Goal: Task Accomplishment & Management: Manage account settings

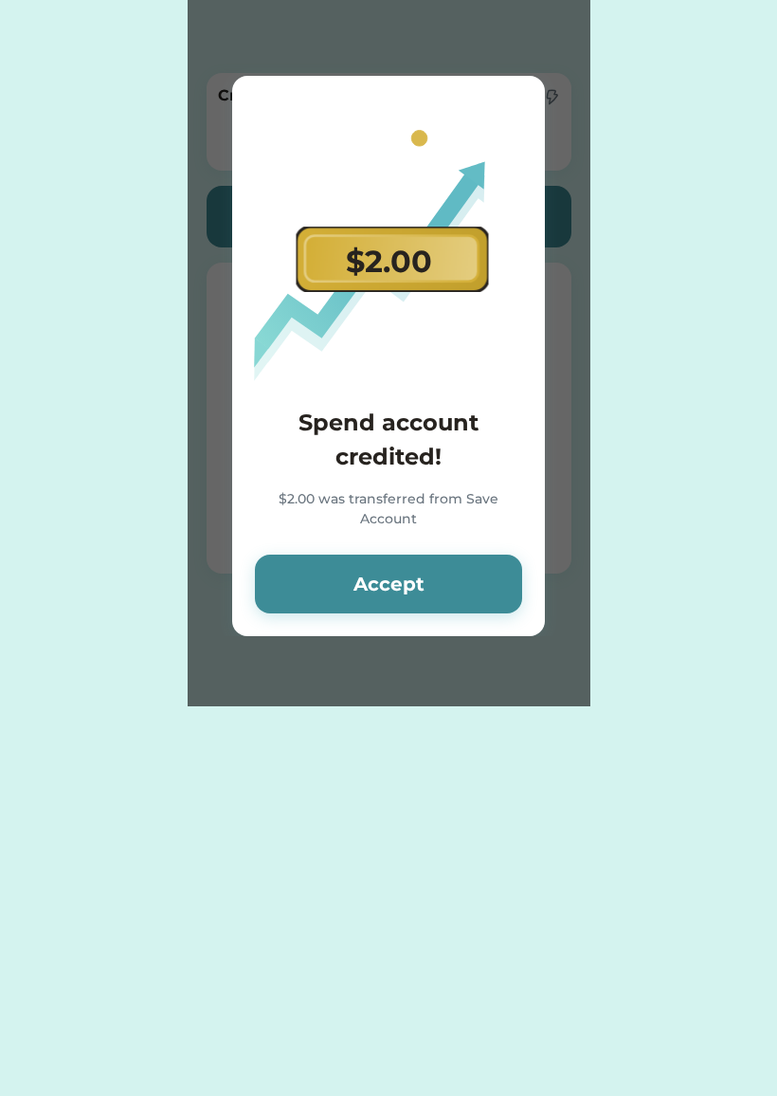
click at [455, 585] on button "Accept" at bounding box center [388, 584] width 267 height 59
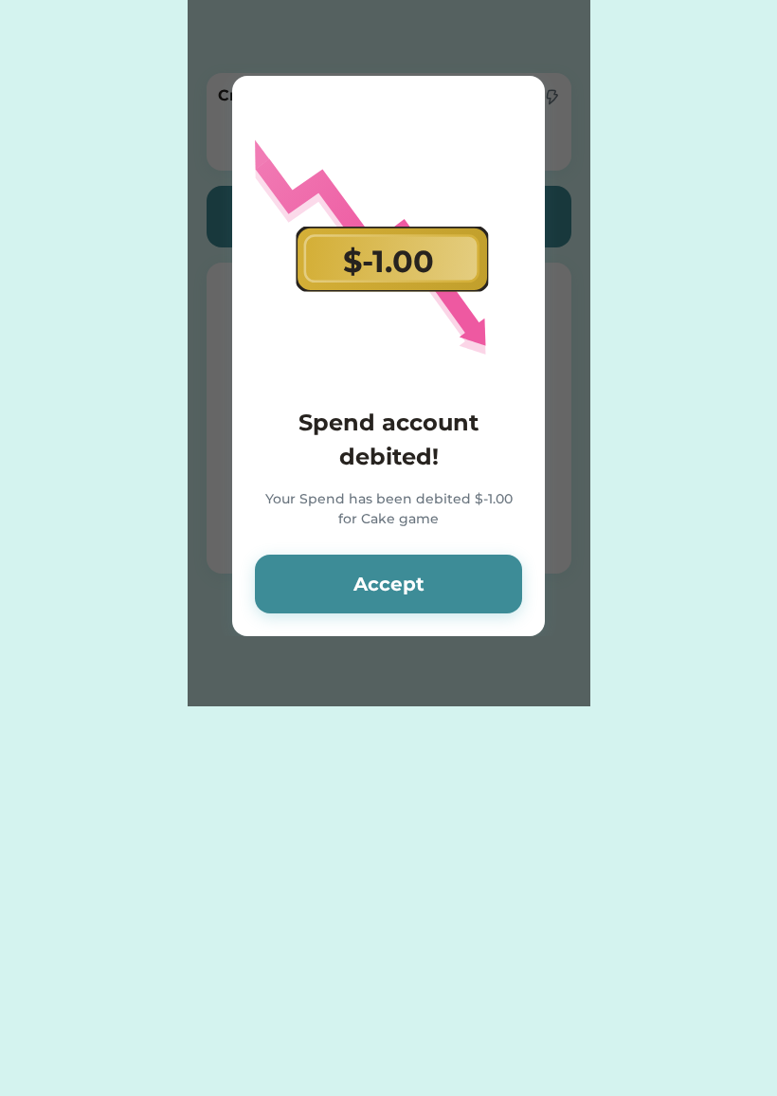
click at [454, 585] on button "Accept" at bounding box center [388, 584] width 267 height 59
click at [434, 571] on button "Accept" at bounding box center [388, 584] width 267 height 59
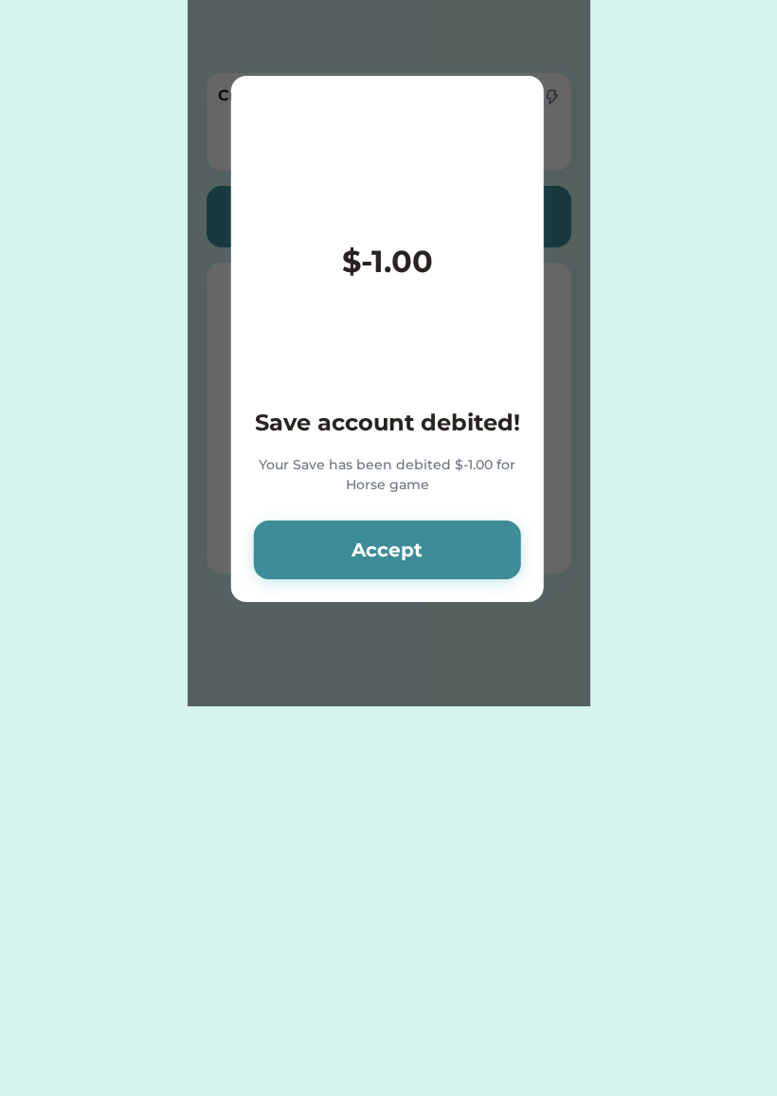
click at [445, 548] on button "Accept" at bounding box center [387, 549] width 267 height 59
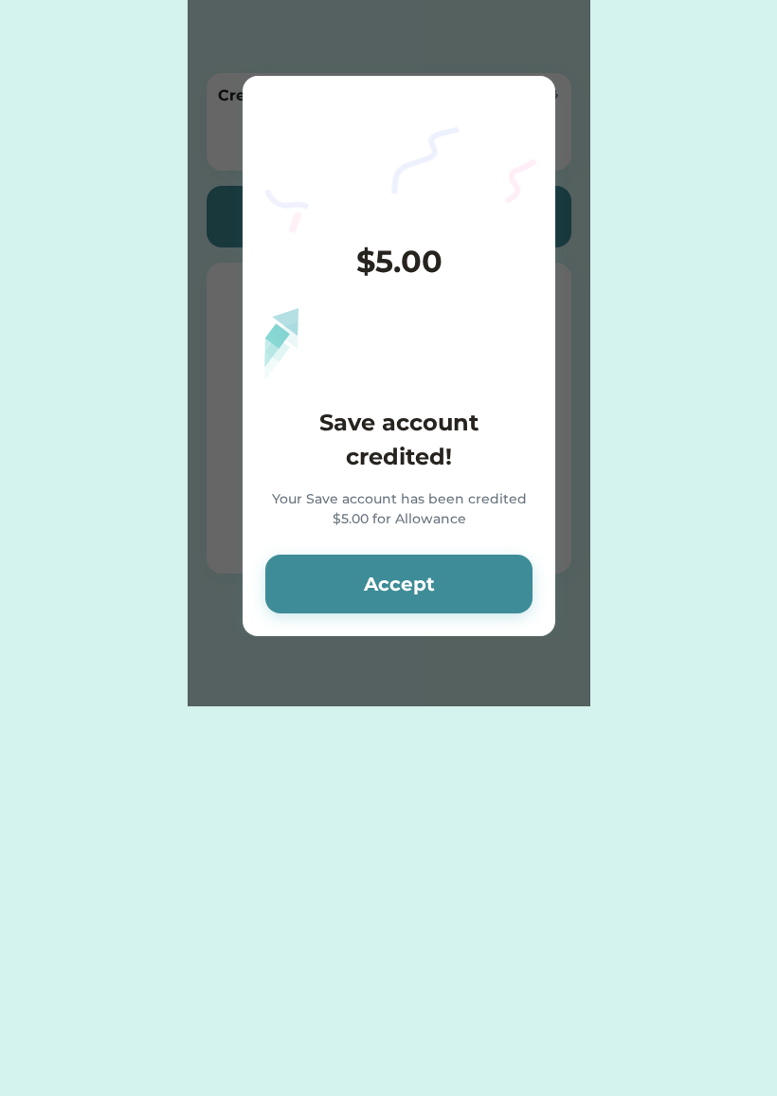
click at [446, 545] on div "$5.00 Save account credited! Your Save account has been credited $5.00 for Allo…" at bounding box center [399, 356] width 313 height 560
click at [446, 556] on button "Accept" at bounding box center [398, 584] width 267 height 59
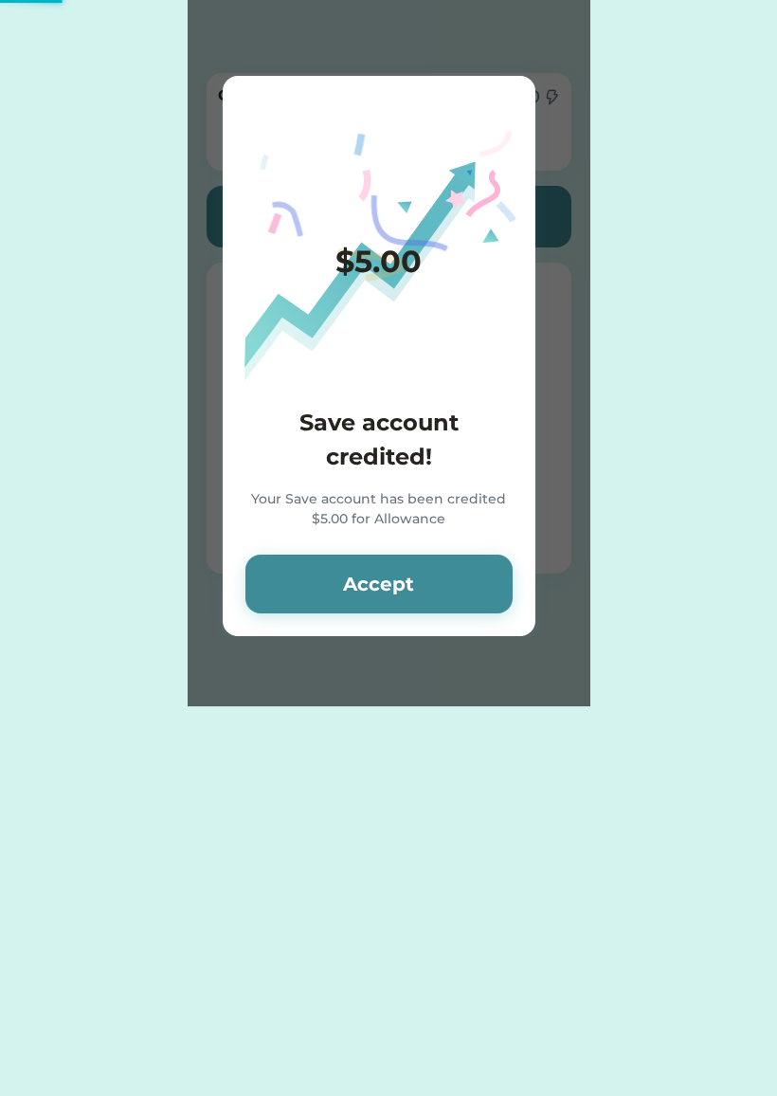
click at [446, 591] on button "Accept" at bounding box center [379, 584] width 267 height 59
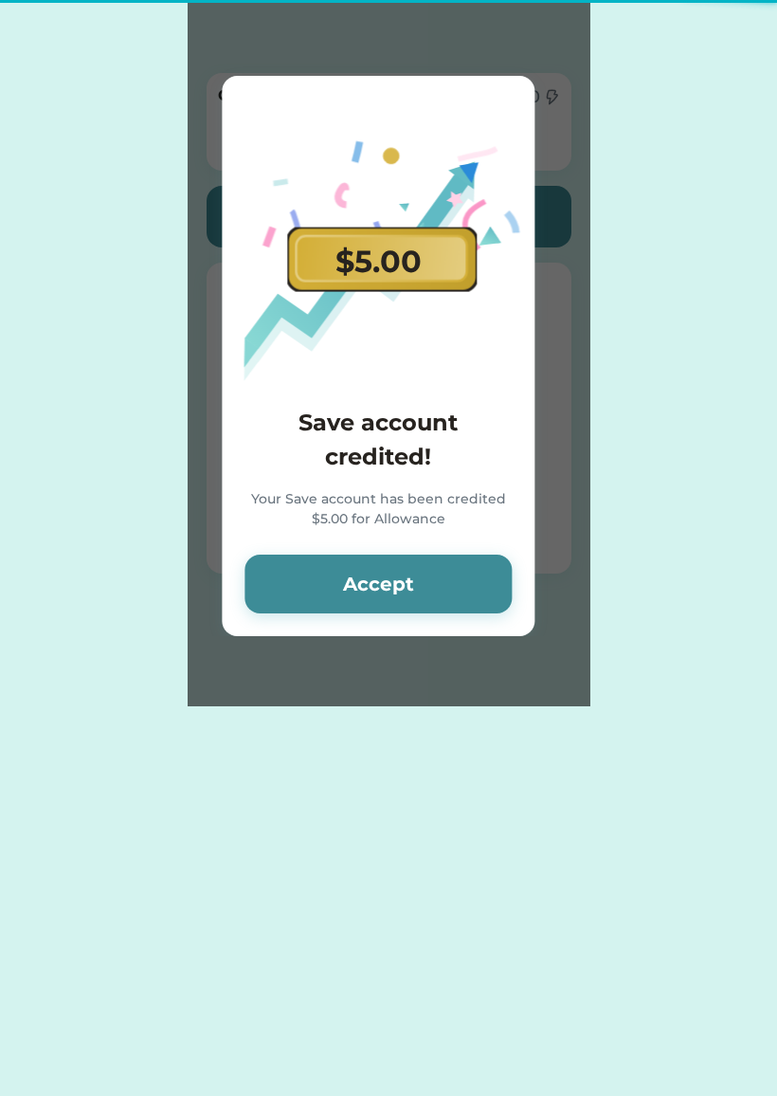
click at [450, 586] on button "Accept" at bounding box center [378, 584] width 267 height 59
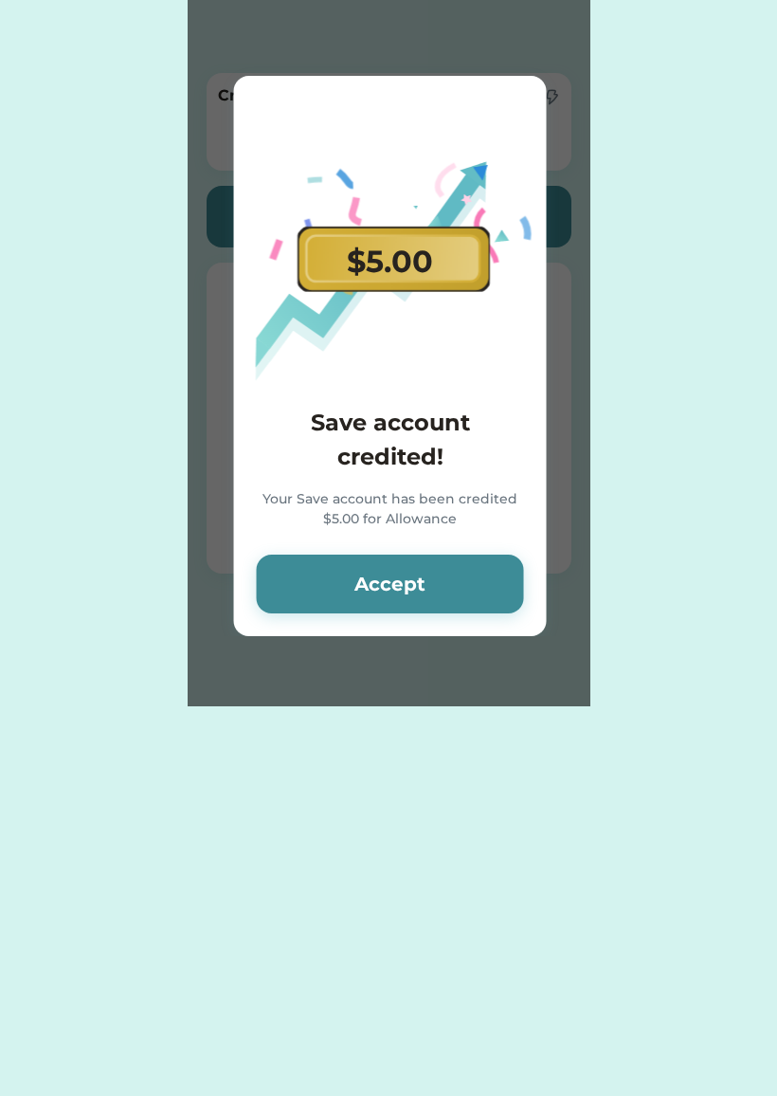
click at [457, 581] on button "Accept" at bounding box center [390, 584] width 267 height 59
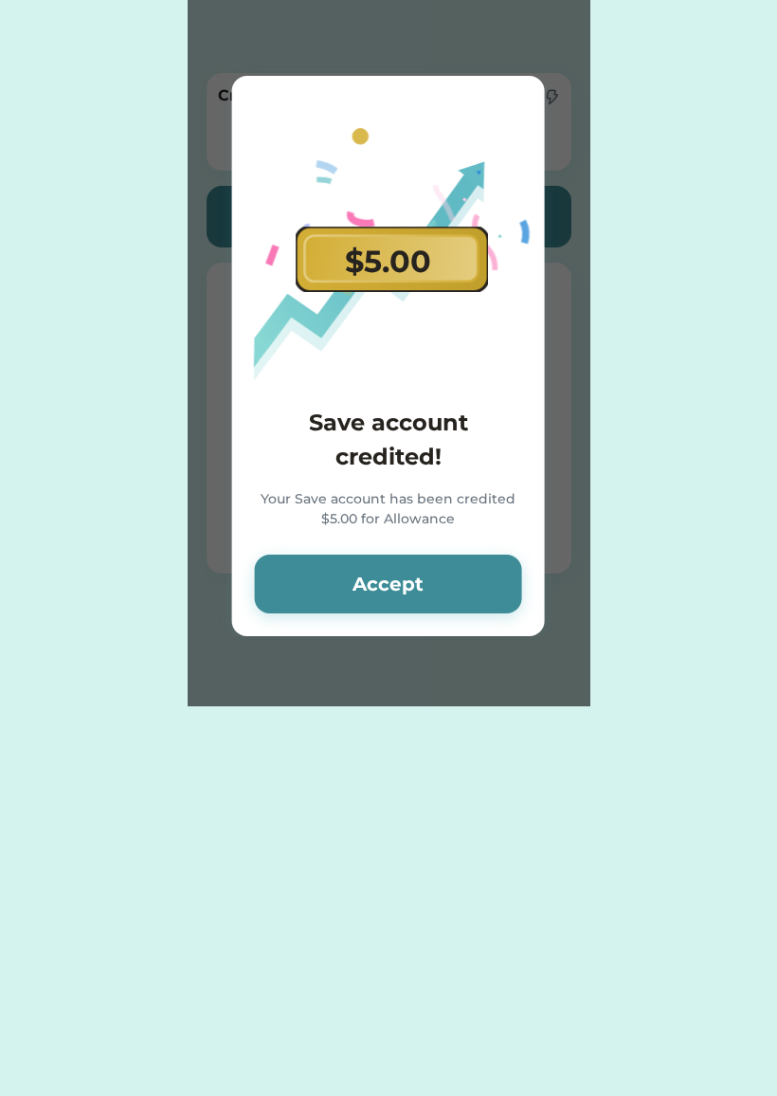
click at [456, 579] on button "Accept" at bounding box center [388, 584] width 267 height 59
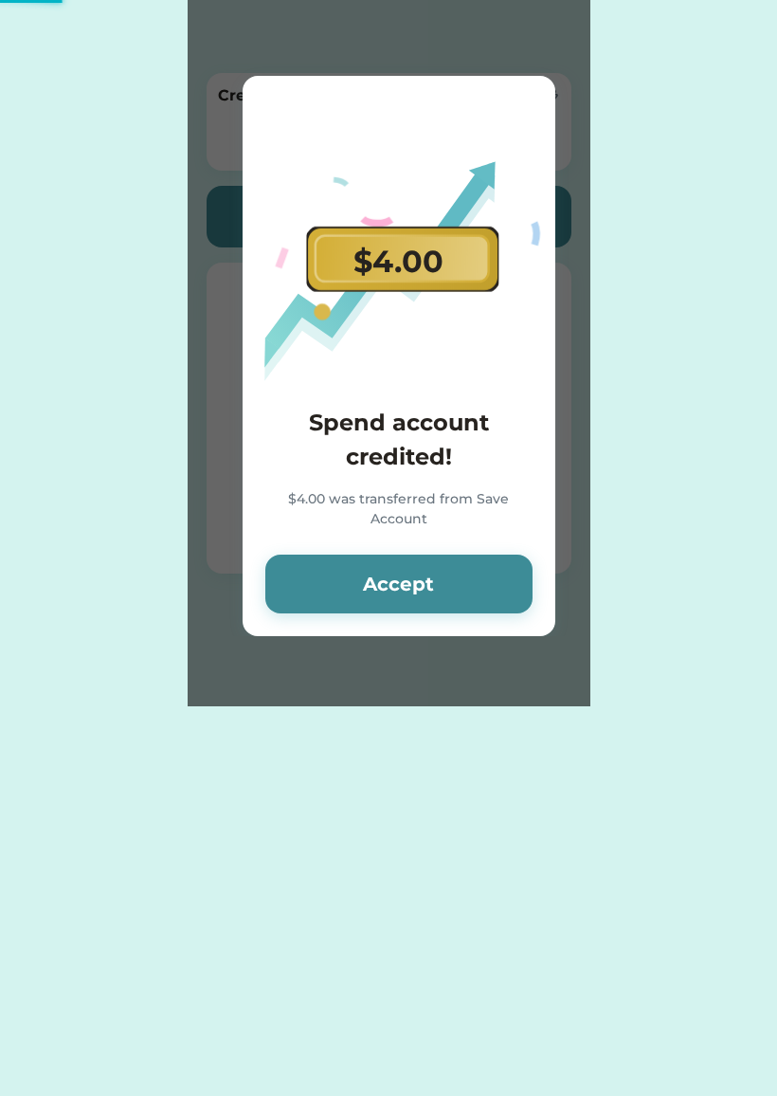
click at [454, 582] on button "Accept" at bounding box center [398, 584] width 267 height 59
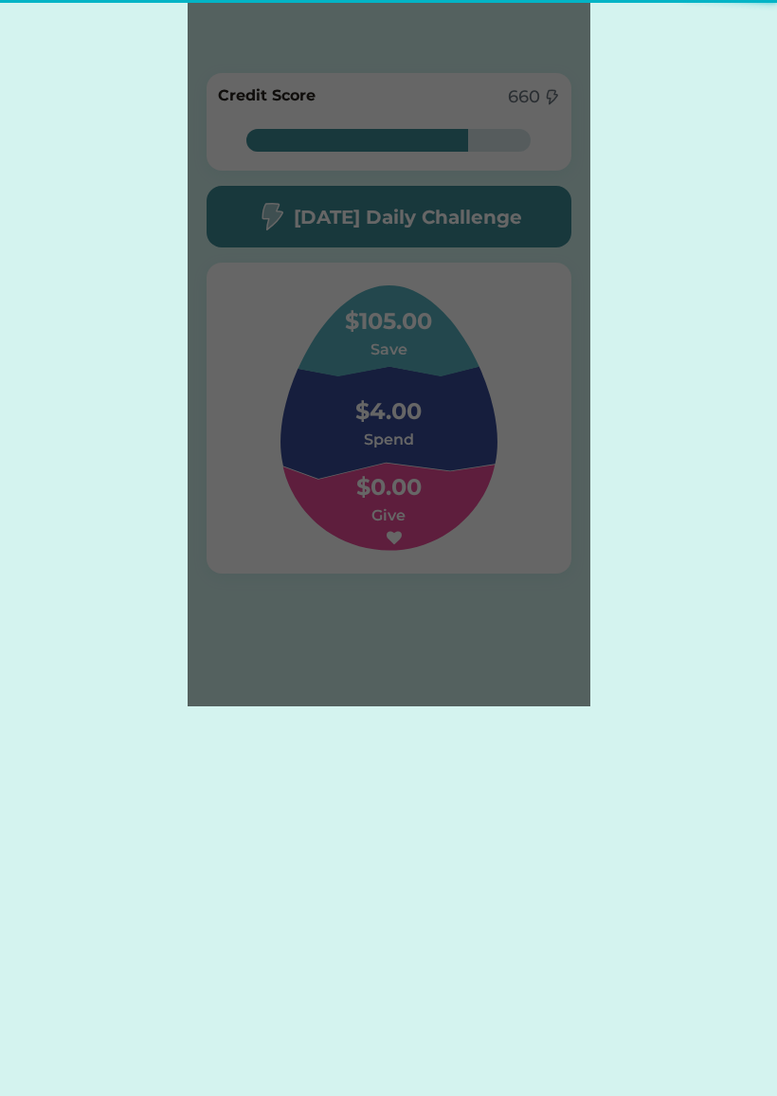
click at [456, 583] on div "78% 78% Credit Score 660 78% 78% [DATE] Daily Challenge $105.00 Save $4.00 Spen…" at bounding box center [389, 382] width 403 height 648
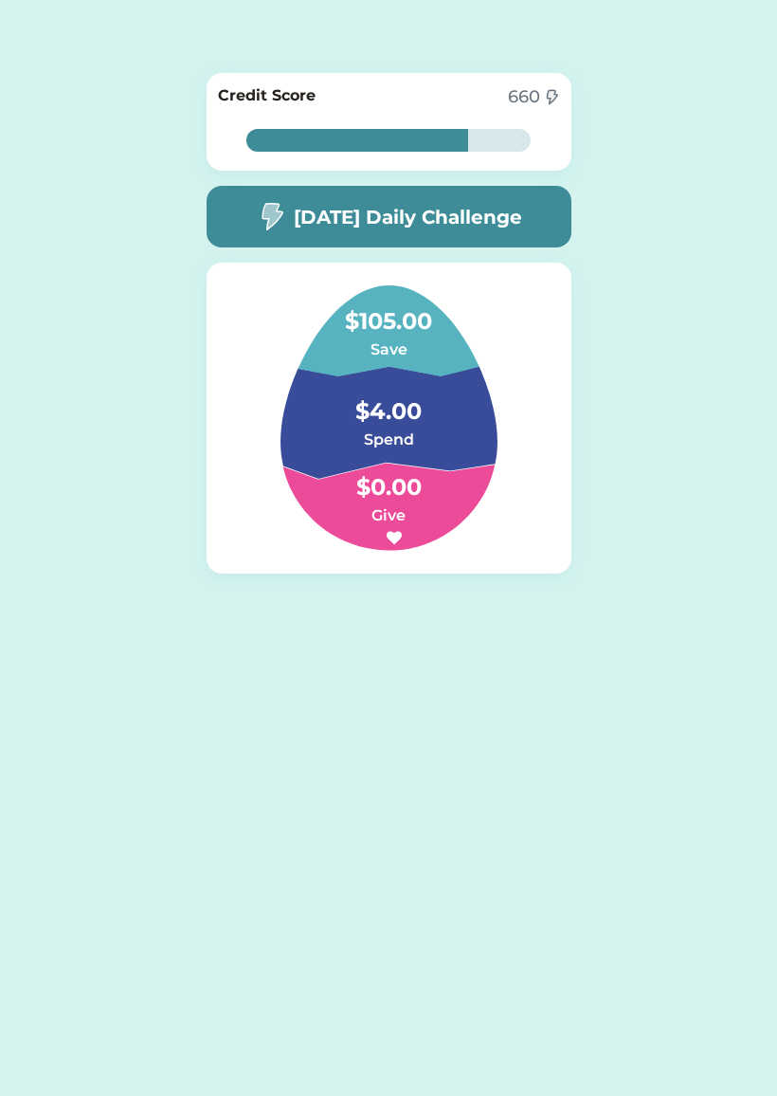
click at [460, 586] on div "78% 78% Credit Score 660 78% 78% [DATE] Daily Challenge $105.00 Save $4.00 Spen…" at bounding box center [389, 382] width 403 height 648
click at [398, 304] on h4 "$105.00" at bounding box center [389, 311] width 190 height 53
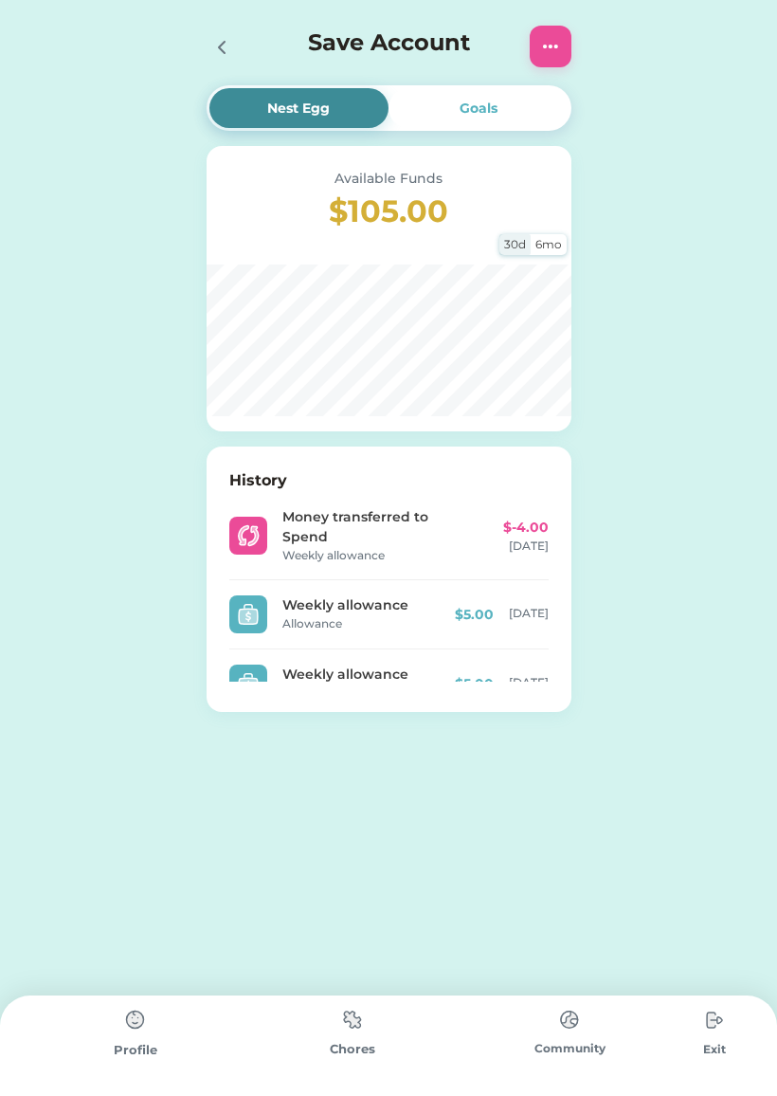
click at [561, 36] on img at bounding box center [550, 46] width 23 height 23
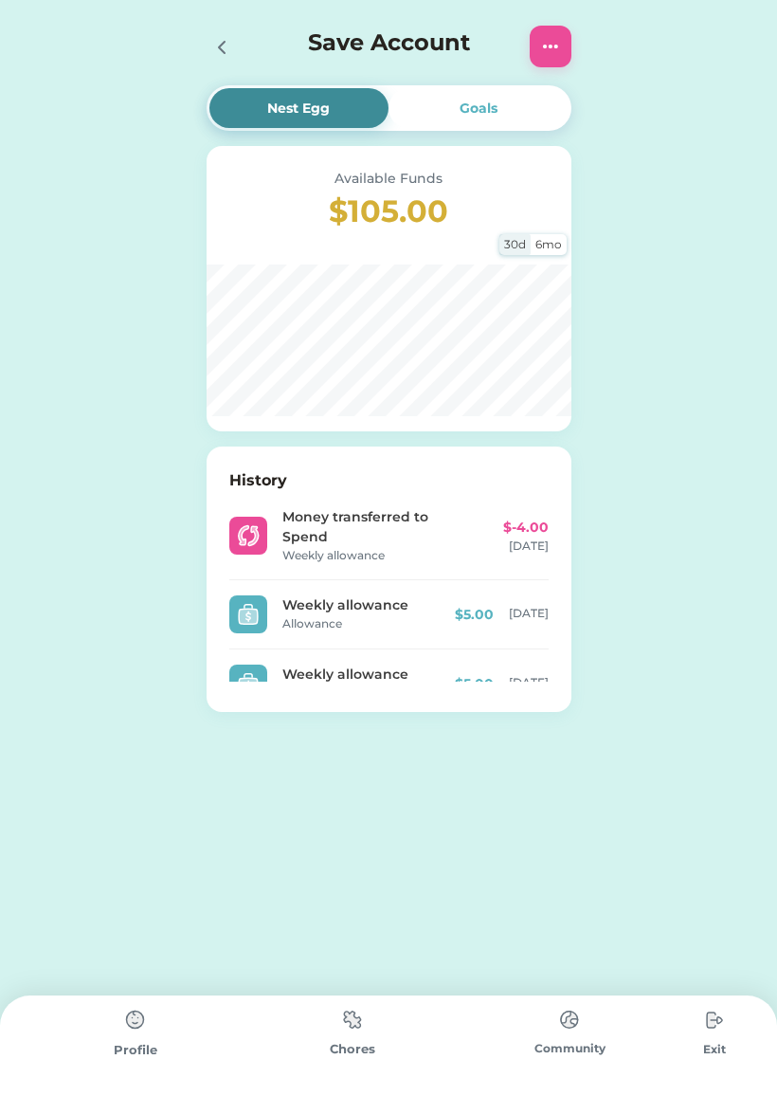
click at [228, 57] on icon at bounding box center [221, 47] width 23 height 23
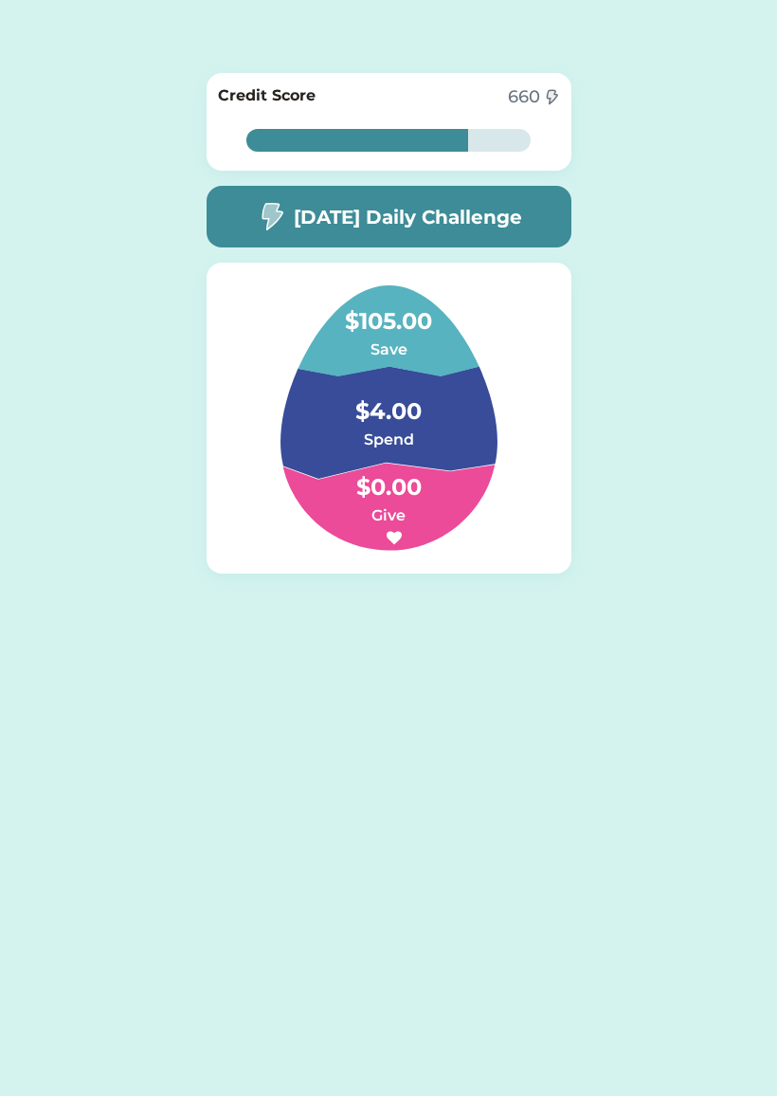
click at [409, 432] on h6 "Spend" at bounding box center [389, 439] width 190 height 23
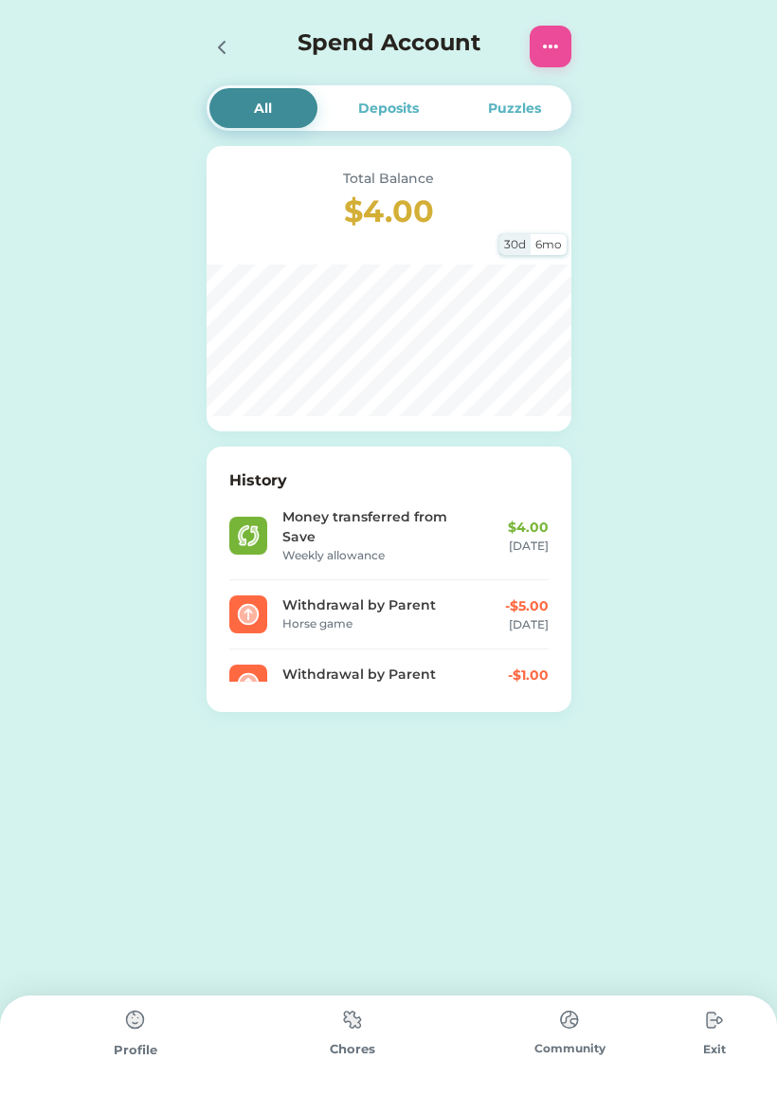
click at [549, 47] on img at bounding box center [550, 46] width 23 height 23
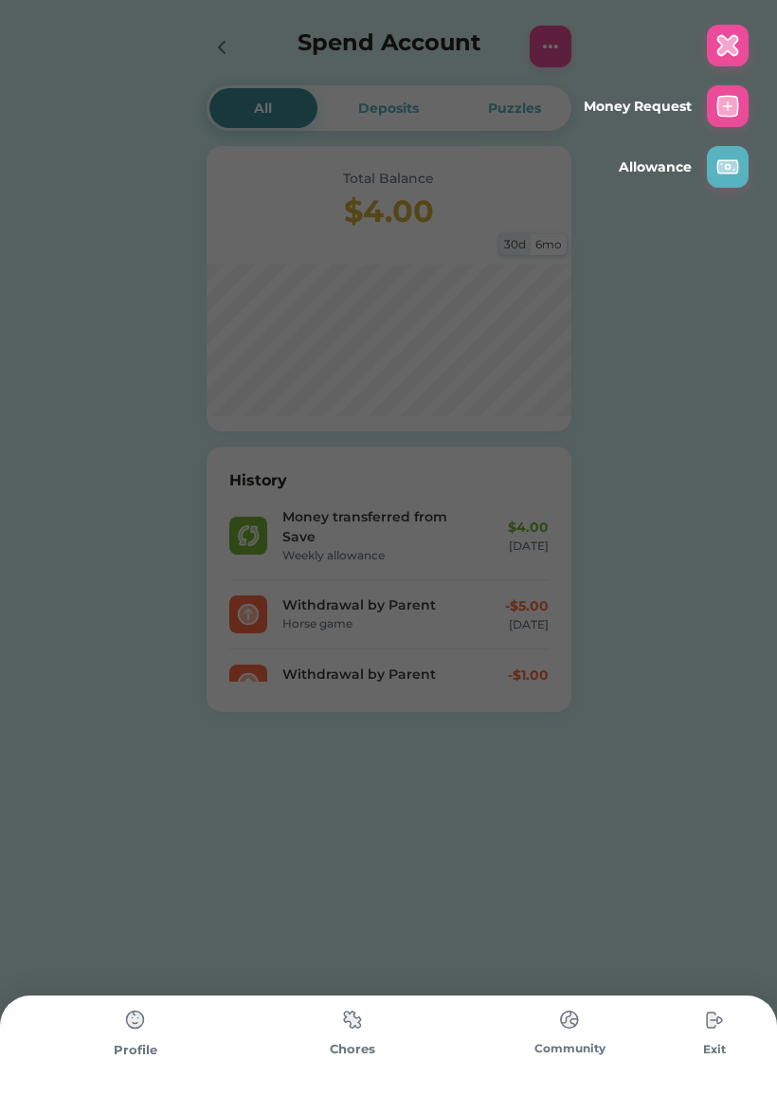
click at [732, 173] on img at bounding box center [728, 166] width 23 height 23
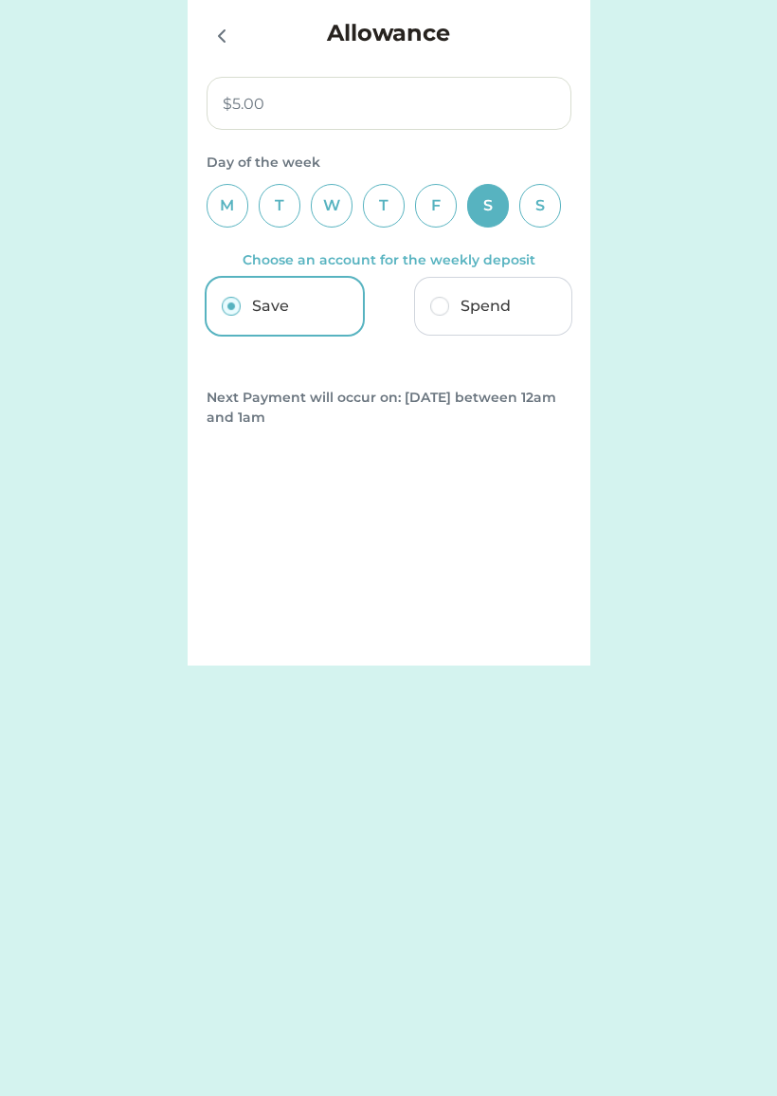
click at [230, 33] on icon at bounding box center [221, 36] width 23 height 23
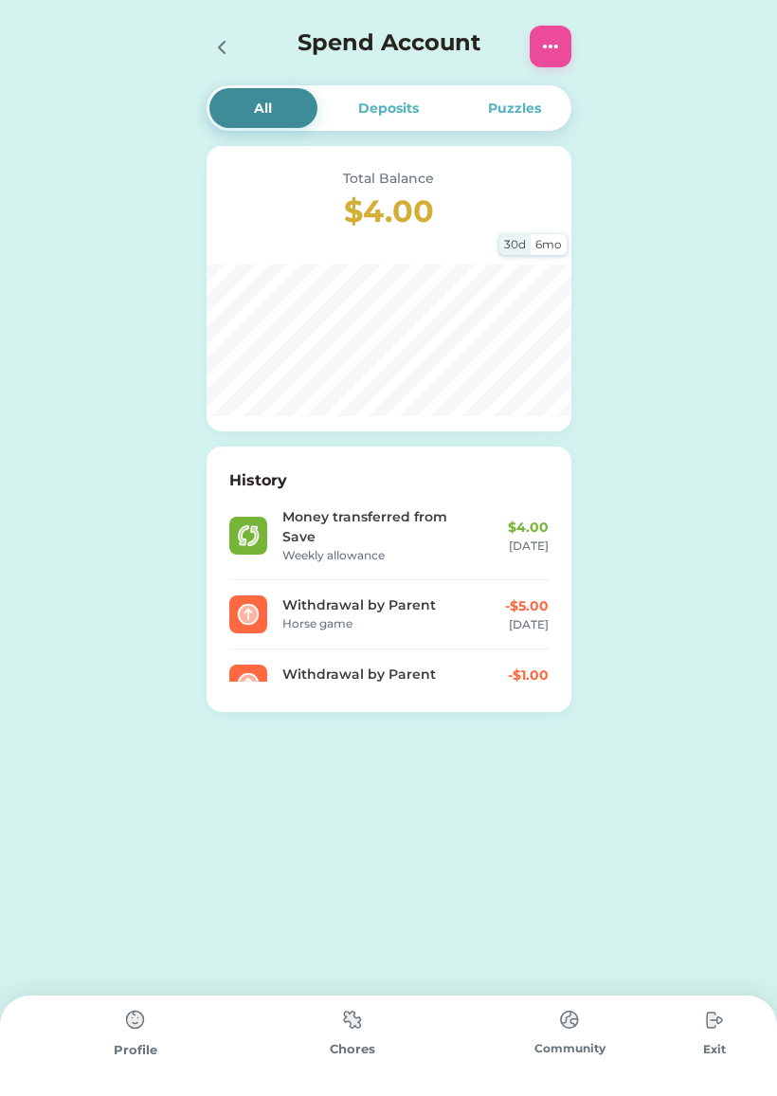
click at [208, 51] on div at bounding box center [221, 46] width 28 height 28
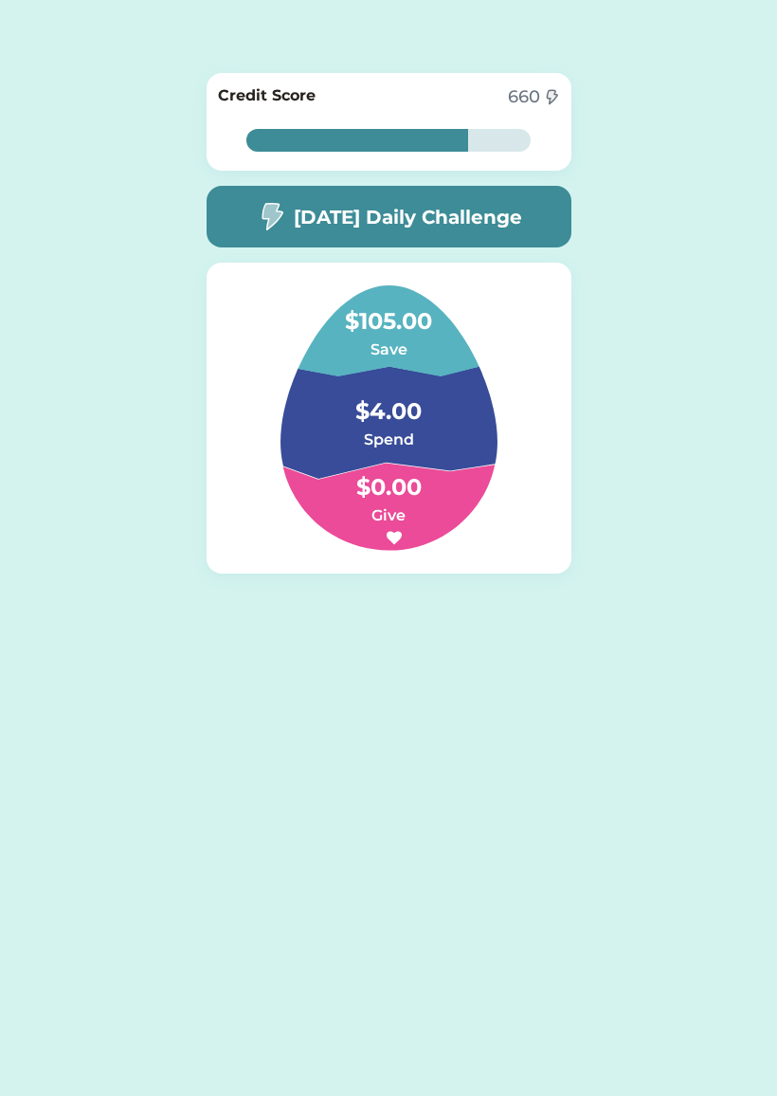
click at [397, 333] on h4 "$105.00" at bounding box center [389, 311] width 190 height 53
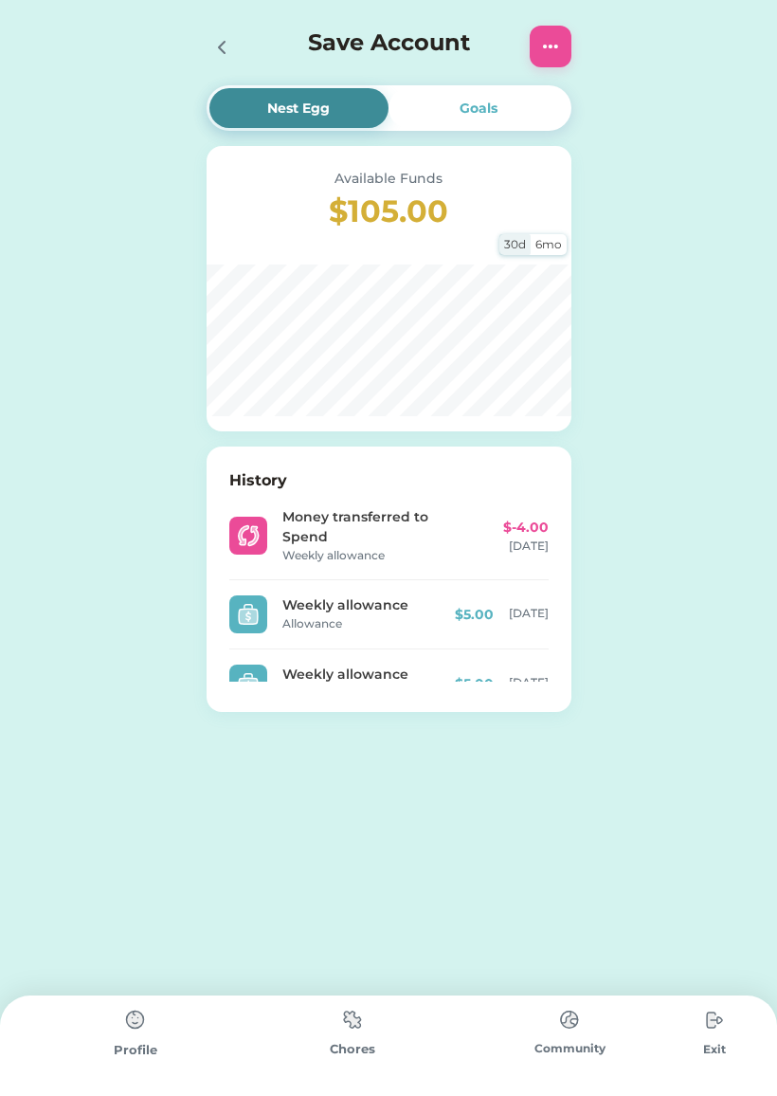
scroll to position [-1, 0]
click at [231, 41] on icon at bounding box center [221, 47] width 23 height 23
